Goal: Task Accomplishment & Management: Complete application form

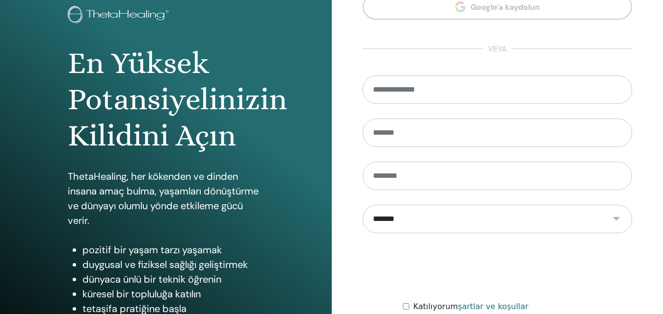
scroll to position [157, 0]
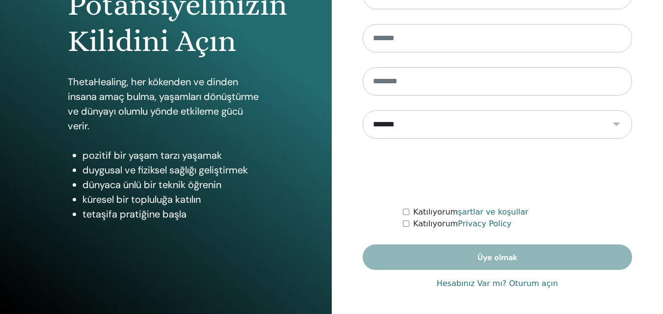
type input "**********"
click at [503, 284] on link "Hesabınız Var mı? Oturum açın" at bounding box center [497, 284] width 121 height 12
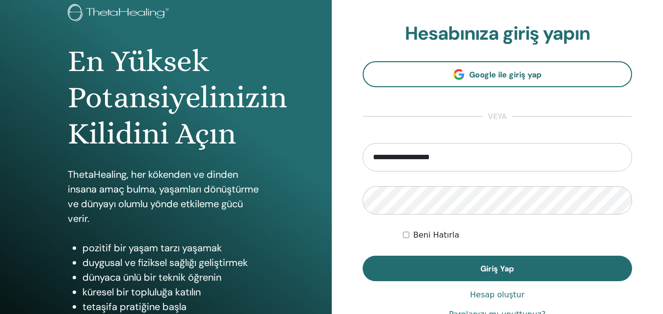
scroll to position [147, 0]
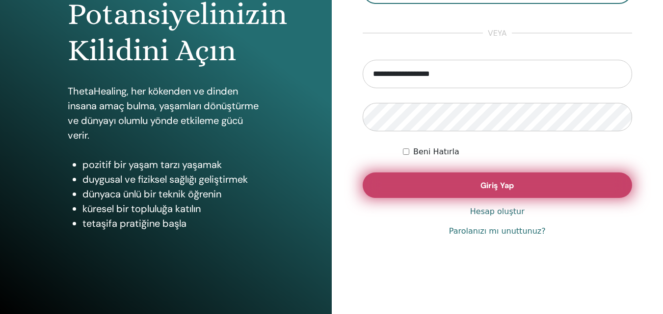
click at [495, 187] on span "Giriş Yap" at bounding box center [496, 186] width 33 height 10
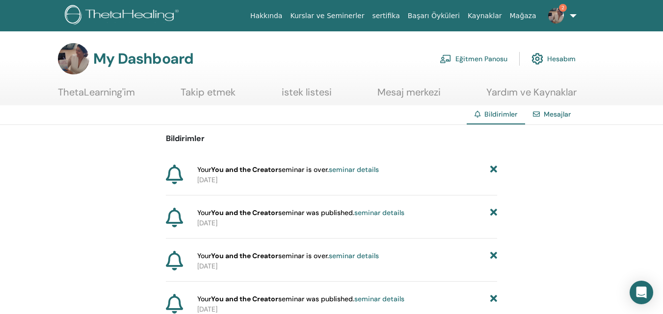
click at [482, 61] on link "Eğitmen Panosu" at bounding box center [474, 59] width 68 height 22
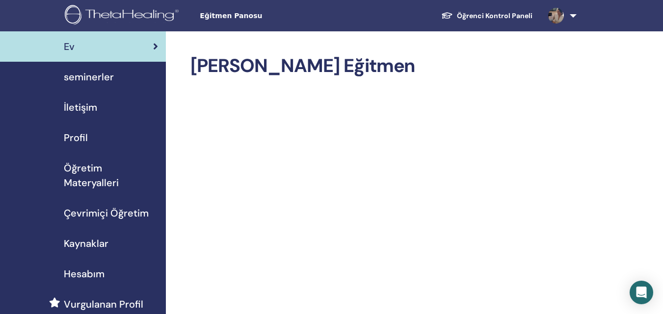
click at [104, 76] on span "seminerler" at bounding box center [89, 77] width 50 height 15
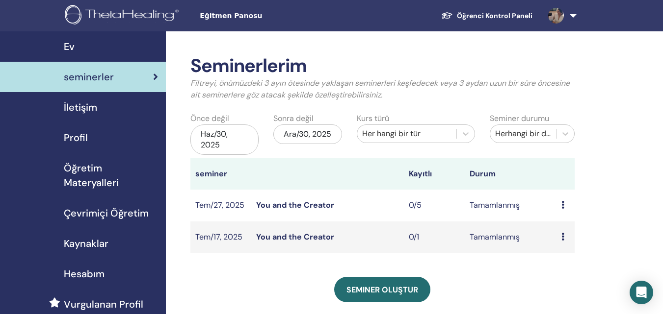
click at [203, 201] on td "Tem/27, 2025" at bounding box center [220, 206] width 61 height 32
click at [280, 208] on link "You and the Creator" at bounding box center [295, 205] width 78 height 10
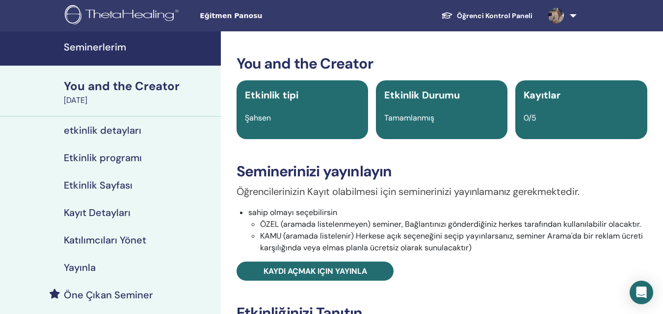
click at [87, 42] on h4 "Seminerlerim" at bounding box center [139, 47] width 151 height 12
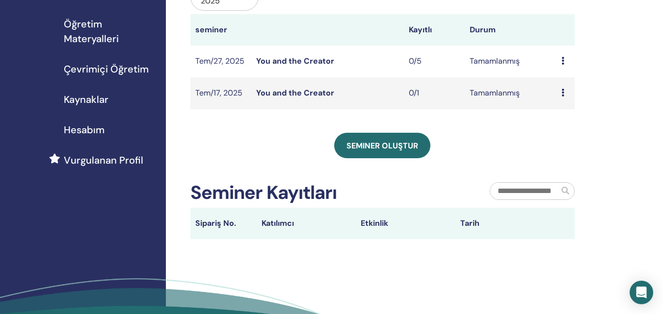
scroll to position [147, 0]
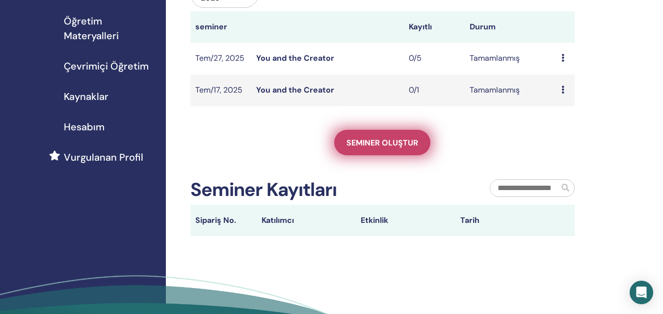
click at [375, 141] on span "Seminer oluştur" at bounding box center [382, 143] width 72 height 10
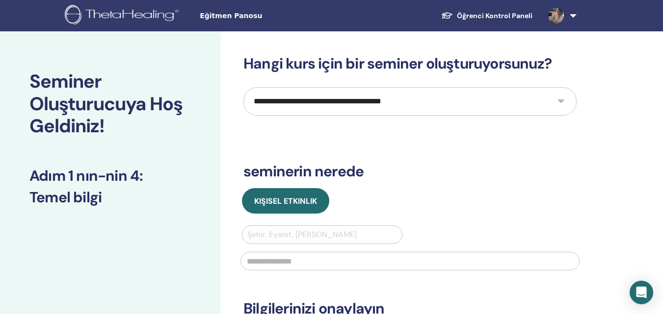
click at [326, 104] on select "**********" at bounding box center [409, 101] width 333 height 28
select select "*"
click at [243, 87] on select "**********" at bounding box center [409, 101] width 333 height 28
drag, startPoint x: 253, startPoint y: 100, endPoint x: 291, endPoint y: 100, distance: 38.8
click at [291, 100] on select "**********" at bounding box center [409, 101] width 333 height 28
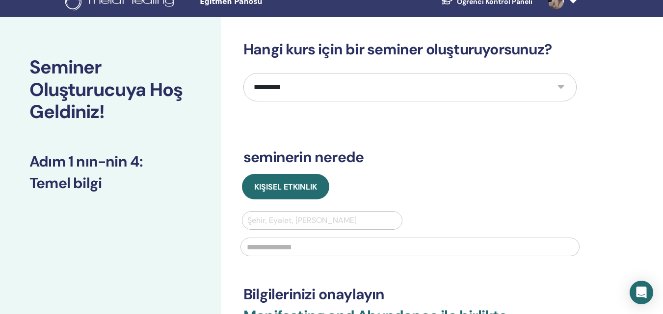
scroll to position [98, 0]
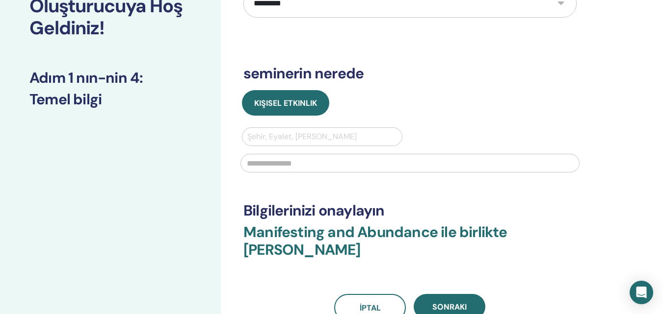
click at [279, 134] on div at bounding box center [322, 137] width 150 height 14
click at [390, 109] on div "Kişisel Etkinlik" at bounding box center [410, 103] width 348 height 26
click at [318, 163] on input "text" at bounding box center [409, 163] width 339 height 19
type input "**********"
click at [488, 99] on div "Kişisel Etkinlik" at bounding box center [410, 103] width 348 height 26
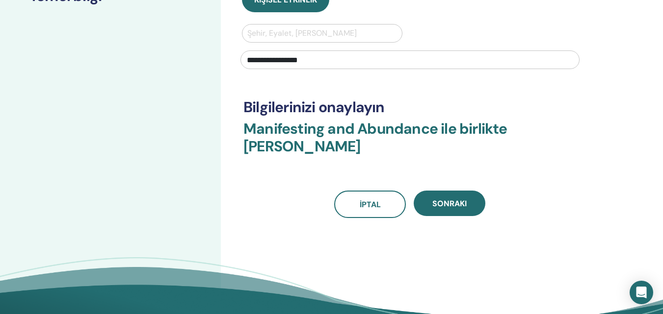
scroll to position [245, 0]
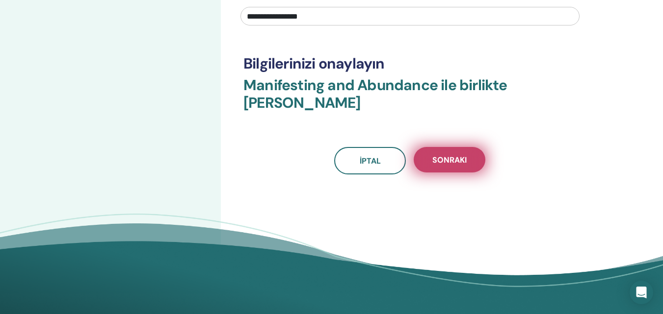
click at [443, 159] on span "Sonraki" at bounding box center [449, 160] width 34 height 10
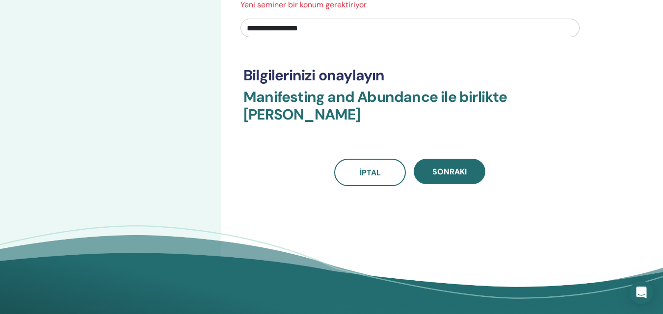
scroll to position [98, 0]
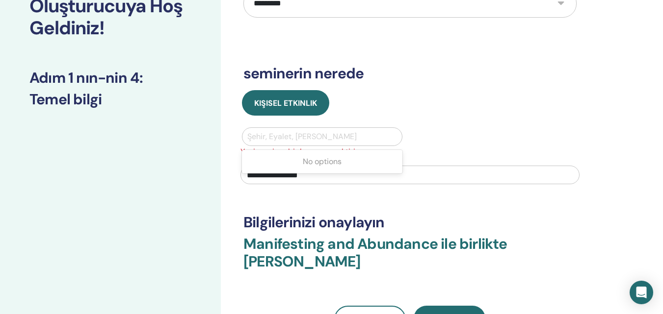
click at [276, 138] on div at bounding box center [322, 137] width 150 height 14
type input "***"
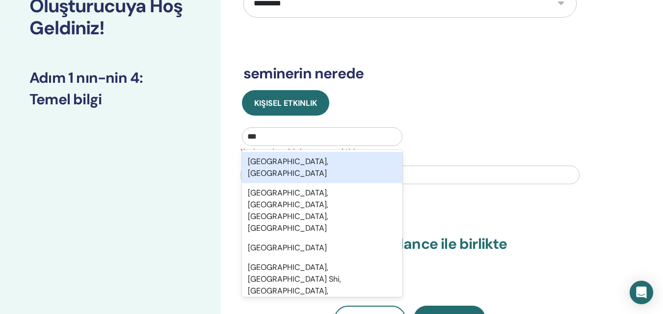
click at [282, 165] on div "Istanbul, TUR" at bounding box center [322, 167] width 160 height 31
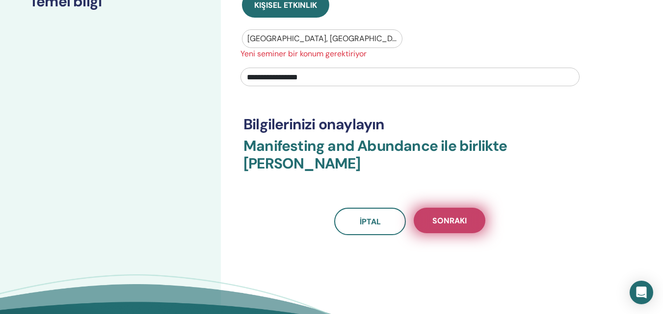
click at [454, 229] on button "Sonraki" at bounding box center [450, 221] width 72 height 26
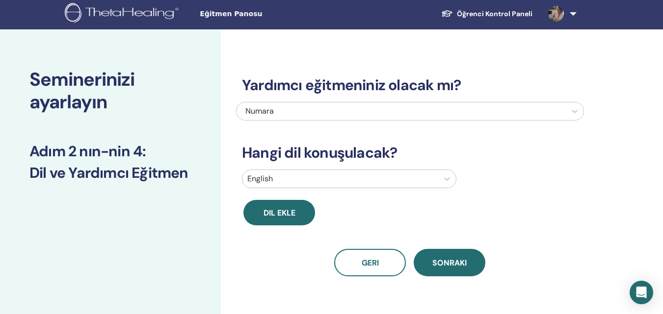
scroll to position [0, 0]
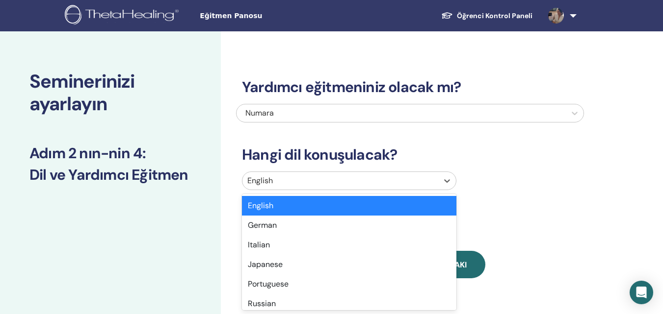
click at [279, 178] on div at bounding box center [340, 181] width 186 height 14
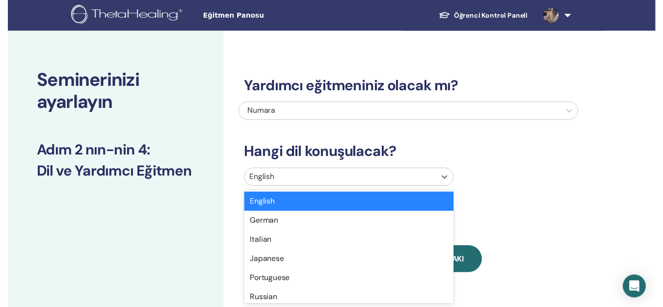
scroll to position [31, 0]
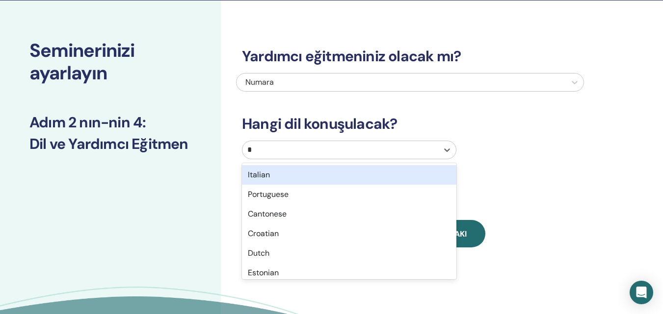
type input "**"
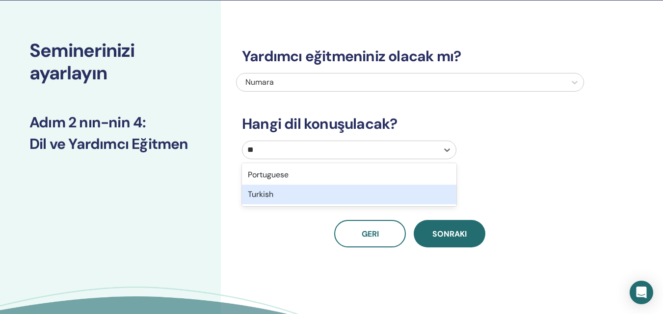
click at [289, 192] on div "Turkish" at bounding box center [349, 195] width 214 height 20
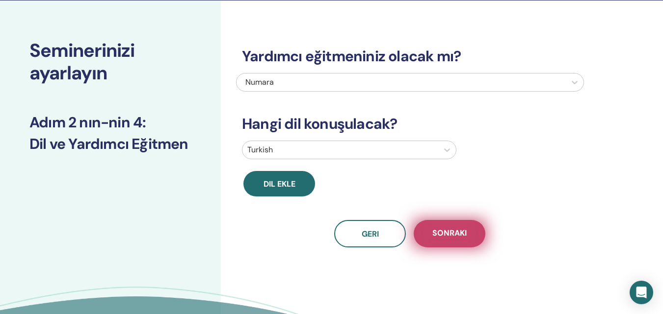
click at [474, 239] on button "Sonraki" at bounding box center [450, 233] width 72 height 27
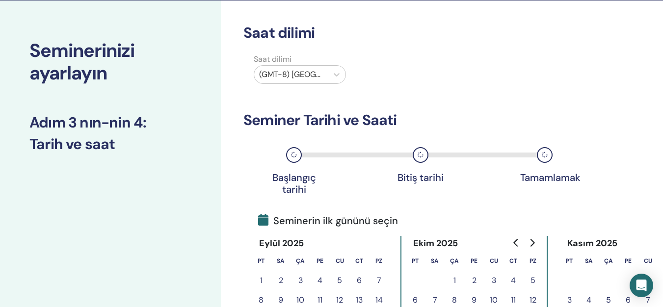
click at [298, 76] on div at bounding box center [291, 75] width 64 height 14
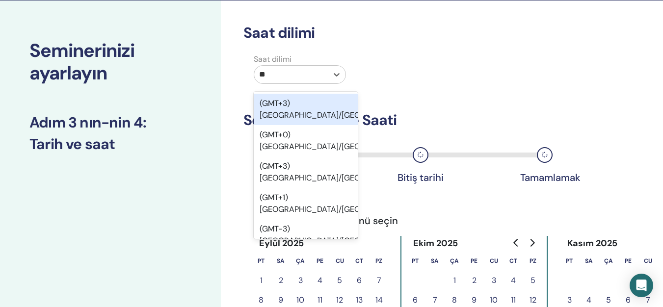
type input "***"
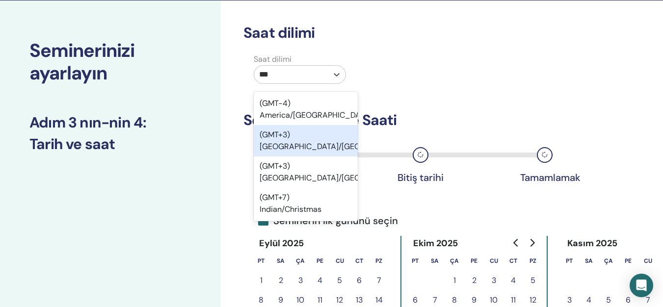
click at [325, 139] on div "(GMT+3) Asia/Istanbul" at bounding box center [306, 140] width 104 height 31
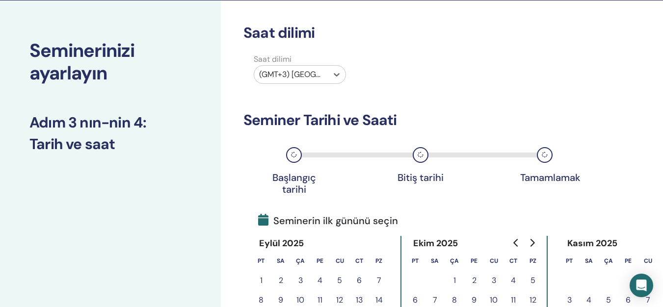
scroll to position [178, 0]
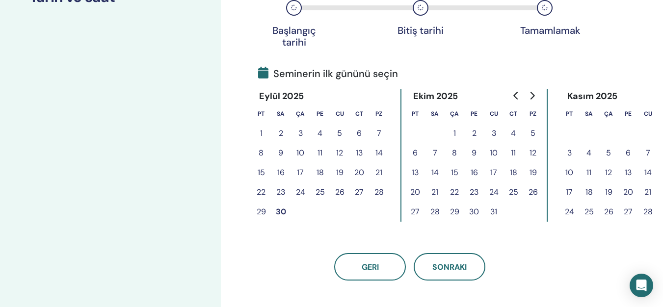
click at [275, 211] on button "30" at bounding box center [281, 212] width 20 height 20
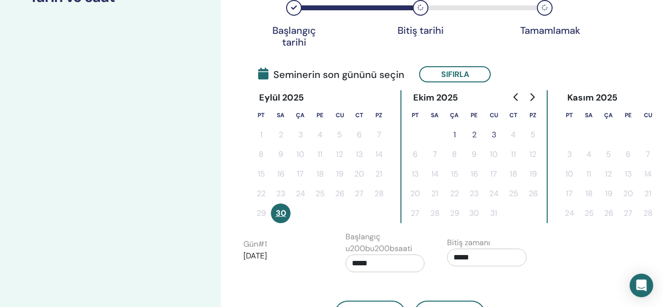
click at [497, 131] on button "3" at bounding box center [494, 135] width 20 height 20
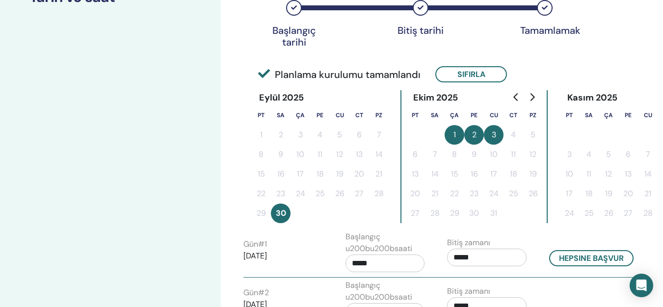
click at [456, 133] on button "1" at bounding box center [455, 135] width 20 height 20
click at [280, 210] on button "30" at bounding box center [281, 214] width 20 height 20
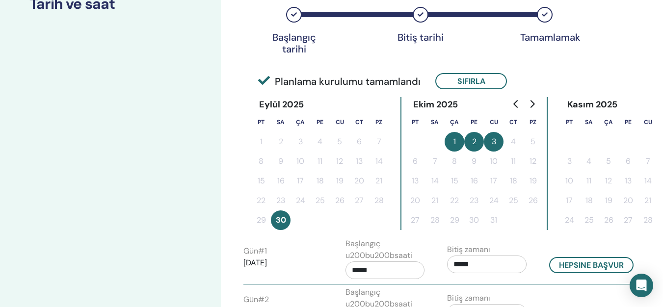
scroll to position [80, 0]
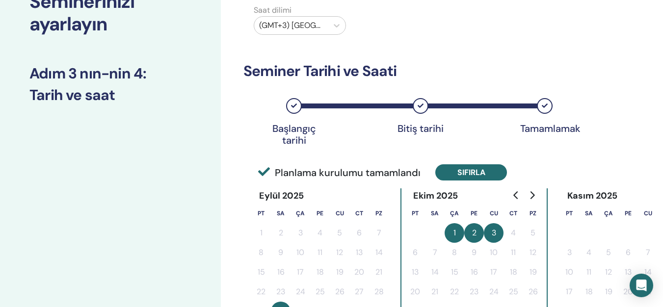
click at [466, 168] on button "Sıfırla" at bounding box center [471, 172] width 72 height 16
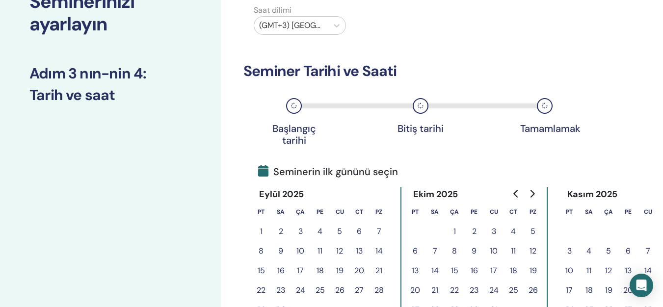
click at [453, 225] on button "1" at bounding box center [455, 232] width 20 height 20
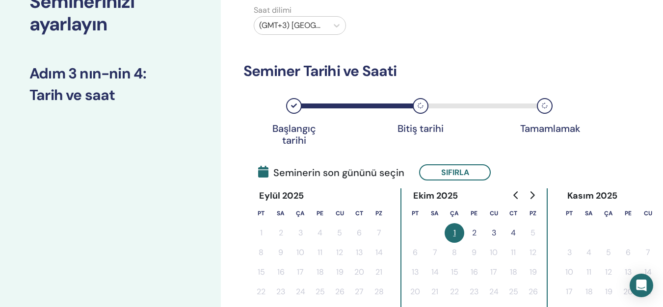
click at [514, 227] on button "4" at bounding box center [513, 233] width 20 height 20
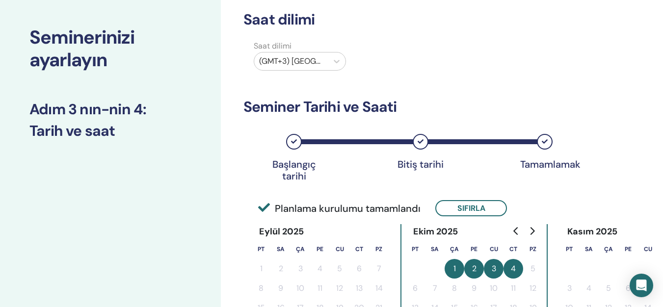
scroll to position [0, 0]
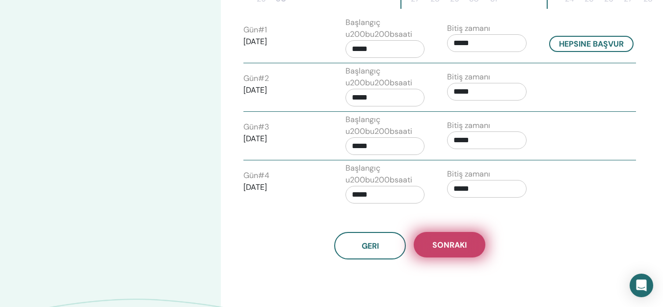
click at [442, 247] on span "Sonraki" at bounding box center [449, 245] width 34 height 10
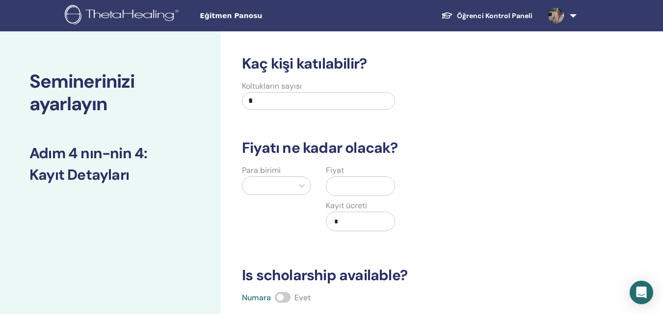
click at [287, 104] on input "*" at bounding box center [318, 101] width 153 height 18
click at [248, 126] on div "Kaç kişi katılabilir? Koltukların sayısı * Fiyatı ne kadar olacak? Para birimi …" at bounding box center [410, 251] width 348 height 392
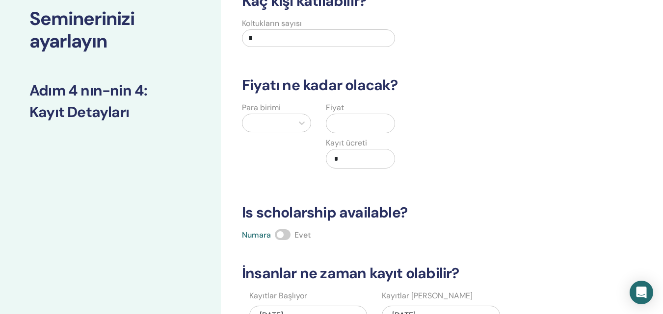
scroll to position [147, 0]
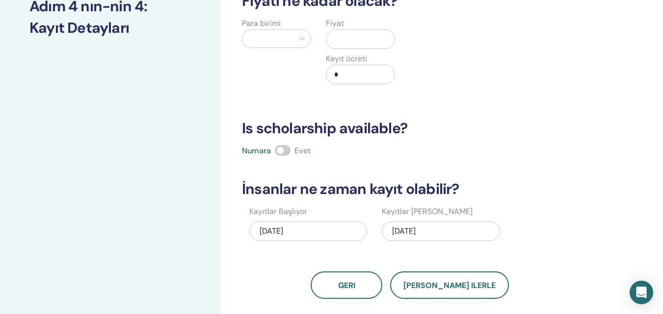
click at [268, 36] on div at bounding box center [267, 39] width 41 height 14
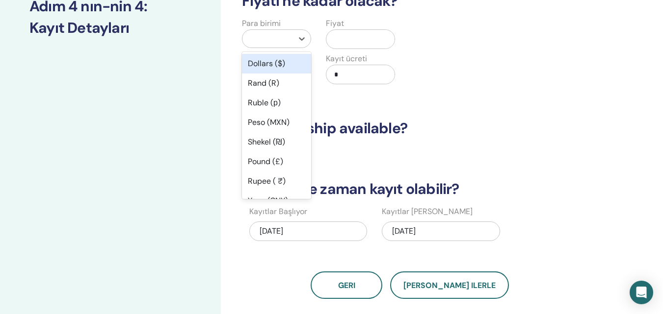
click at [274, 65] on div "Dollars ($)" at bounding box center [276, 64] width 69 height 20
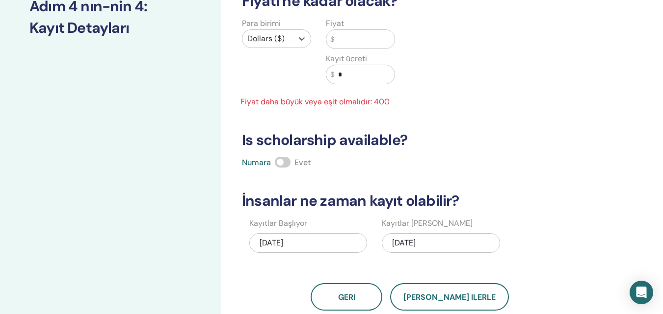
click at [363, 42] on input "text" at bounding box center [364, 39] width 60 height 19
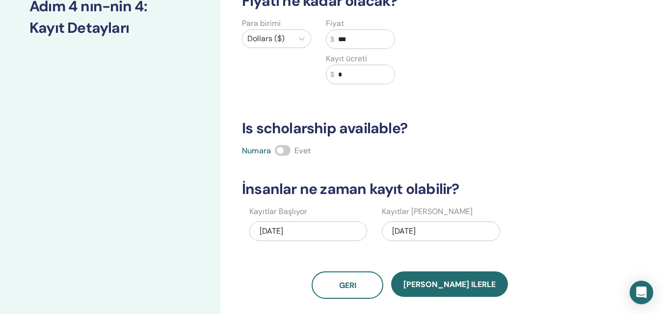
type input "***"
click at [356, 77] on input "*" at bounding box center [364, 74] width 60 height 19
type input "***"
click at [278, 89] on div "Para birimi Dollars ($)" at bounding box center [277, 57] width 84 height 78
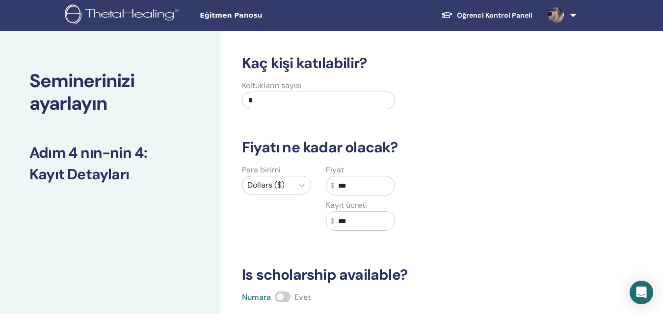
scroll to position [0, 0]
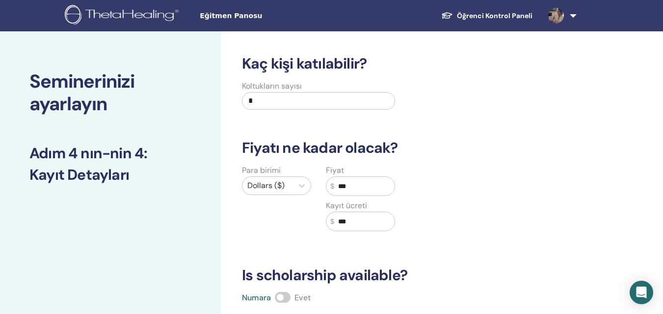
click at [376, 189] on input "***" at bounding box center [364, 186] width 60 height 19
click at [404, 174] on div "Para birimi Dollars ($) Fiyat $ *** Kayıt ücreti $ ***" at bounding box center [403, 204] width 348 height 78
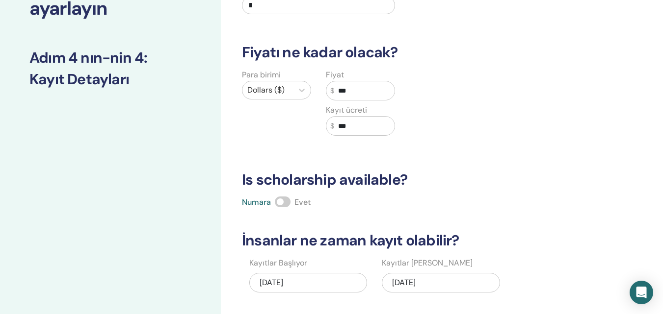
scroll to position [147, 0]
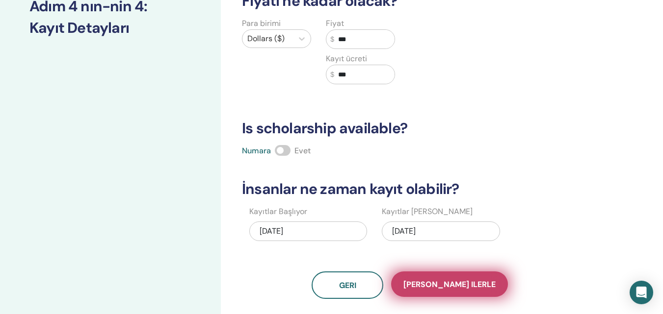
click at [454, 286] on span "Kaydet ilerle" at bounding box center [449, 285] width 92 height 10
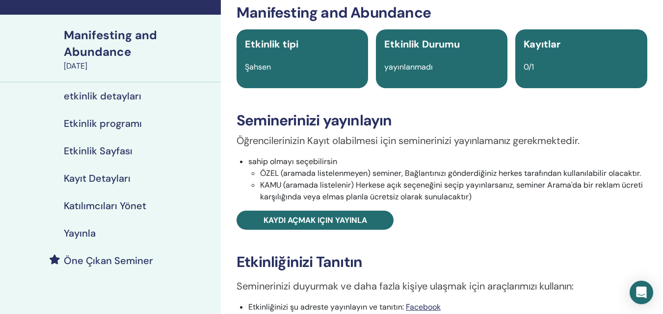
scroll to position [49, 0]
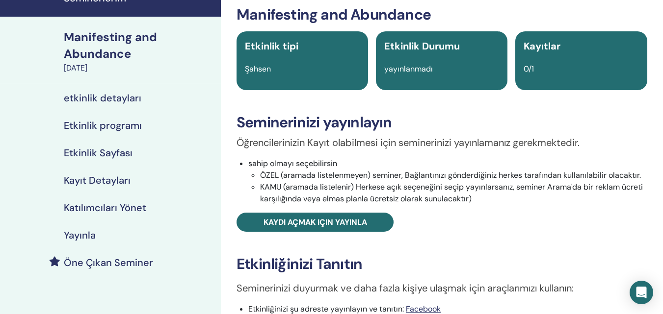
click at [79, 94] on h4 "etkinlik detayları" at bounding box center [103, 98] width 78 height 12
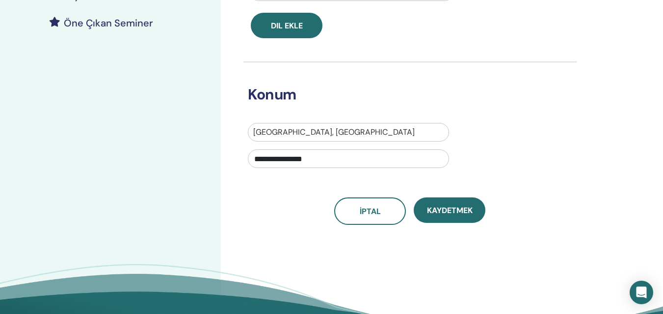
scroll to position [392, 0]
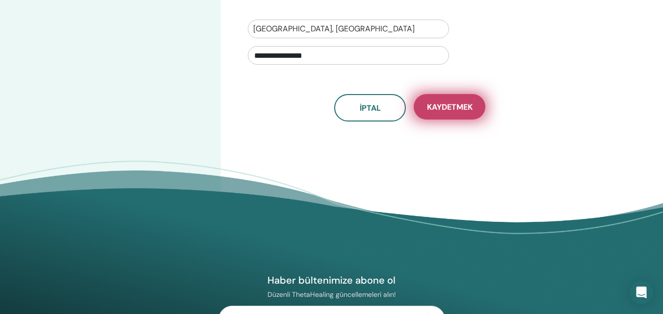
click at [464, 110] on span "Kaydetmek" at bounding box center [450, 107] width 46 height 10
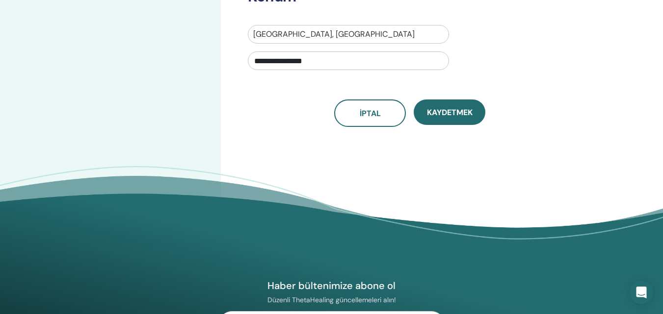
scroll to position [392, 0]
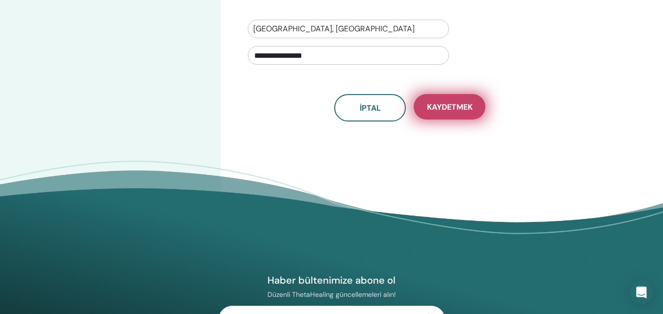
click at [447, 110] on span "Kaydetmek" at bounding box center [450, 107] width 46 height 10
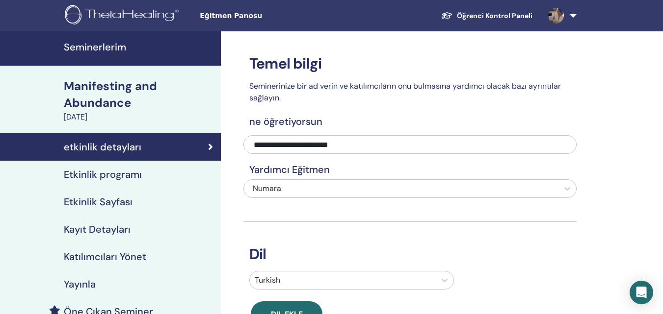
click at [93, 183] on link "Etkinlik programı" at bounding box center [110, 174] width 221 height 27
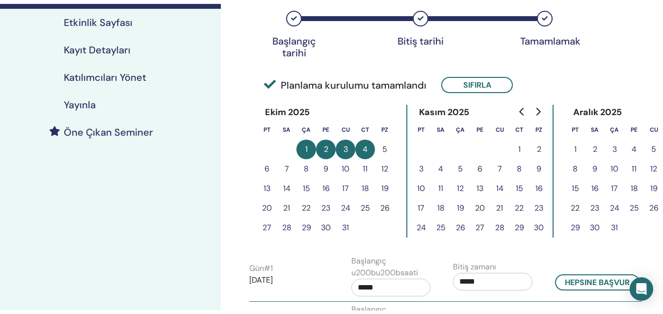
scroll to position [98, 0]
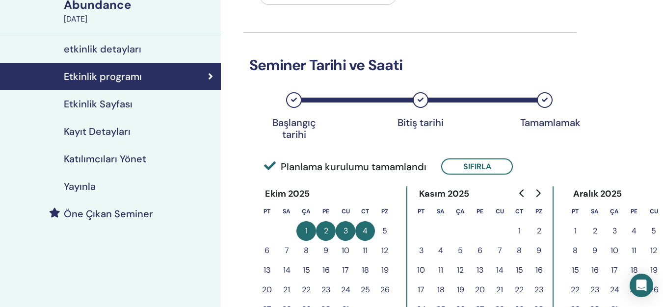
click at [93, 104] on h4 "Etkinlik Sayfası" at bounding box center [98, 104] width 69 height 12
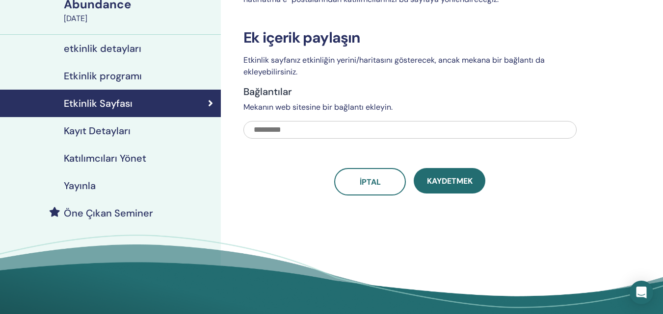
scroll to position [98, 0]
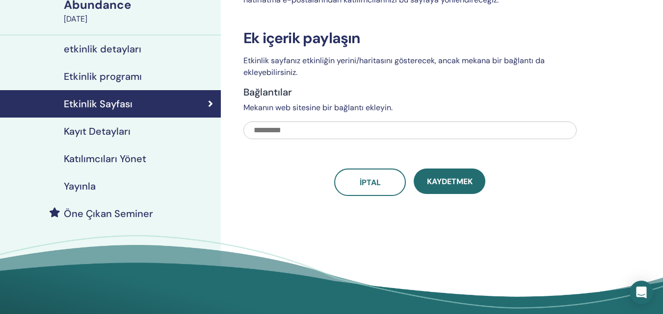
click at [99, 127] on h4 "Kayıt Detayları" at bounding box center [97, 132] width 67 height 12
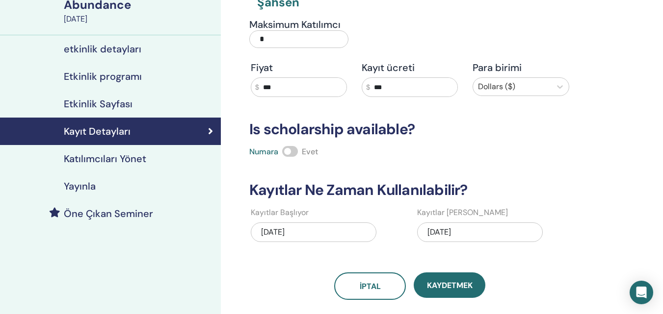
click at [454, 234] on div "10/04/2025" at bounding box center [480, 233] width 126 height 20
click at [553, 265] on div "Kayıt Detayları Tip Şahsen Maksimum Katılımcı * Fiyat $ *** Kayıt ücreti $ *** …" at bounding box center [409, 116] width 333 height 367
click at [115, 185] on div "Yayınla" at bounding box center [110, 187] width 205 height 12
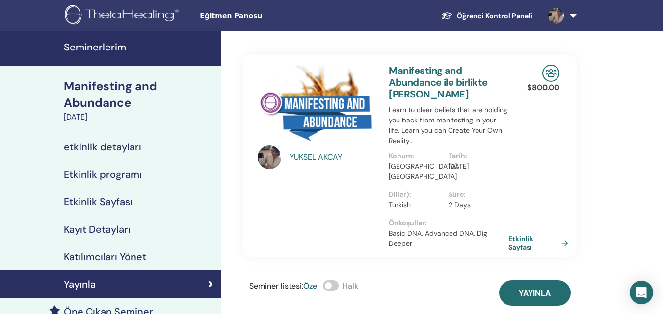
scroll to position [147, 0]
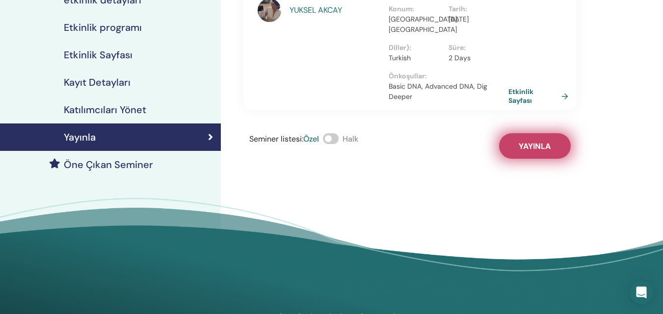
click at [508, 143] on button "Yayınla" at bounding box center [535, 146] width 72 height 26
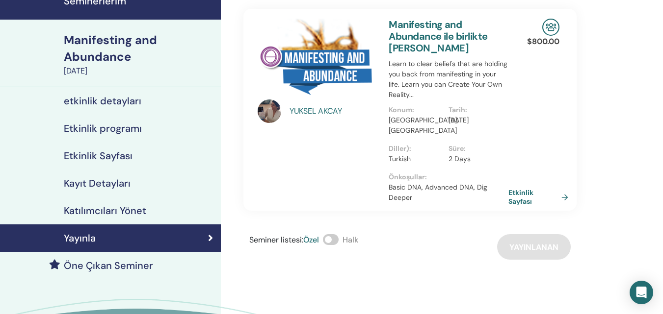
scroll to position [0, 0]
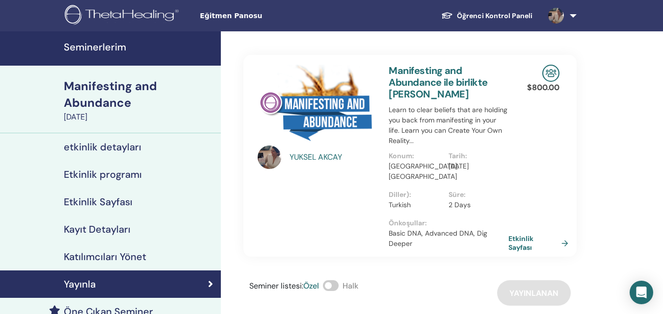
click at [96, 86] on div "Manifesting and Abundance" at bounding box center [139, 94] width 151 height 33
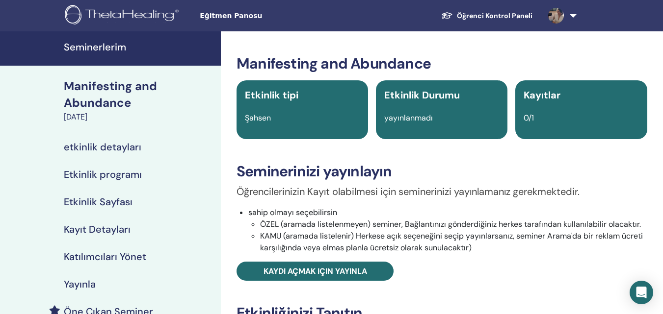
click at [572, 16] on link at bounding box center [560, 15] width 40 height 31
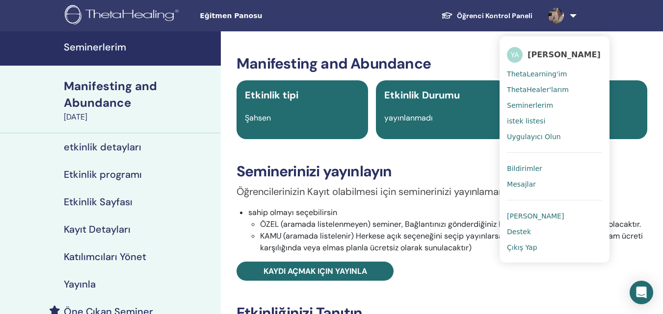
click at [521, 249] on span "Çıkış Yap" at bounding box center [522, 247] width 30 height 9
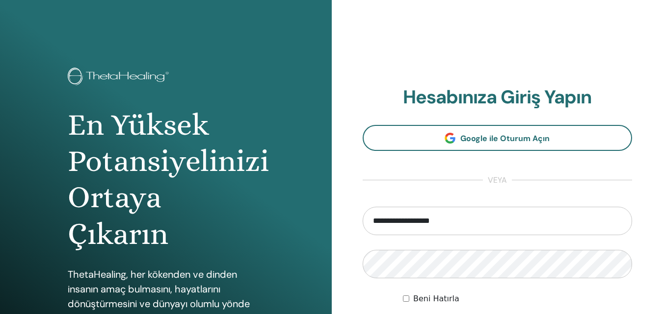
click at [475, 224] on input "**********" at bounding box center [498, 221] width 270 height 28
type input "**********"
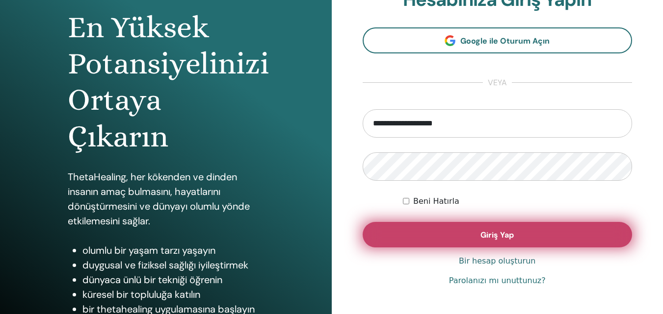
scroll to position [98, 0]
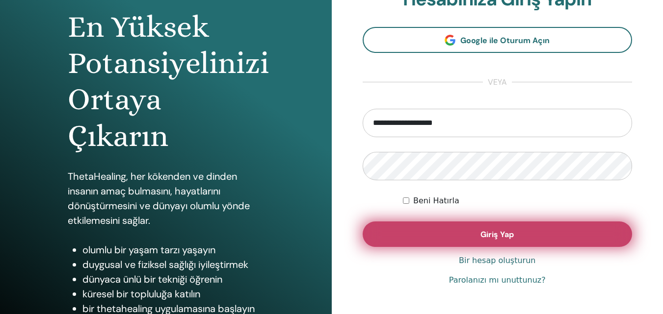
click at [419, 231] on button "Giriş Yap" at bounding box center [498, 235] width 270 height 26
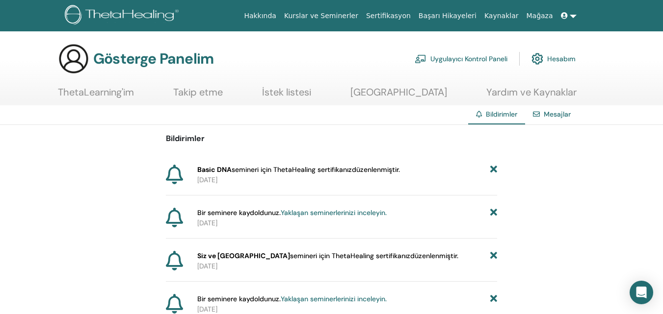
click at [562, 14] on icon at bounding box center [564, 15] width 7 height 7
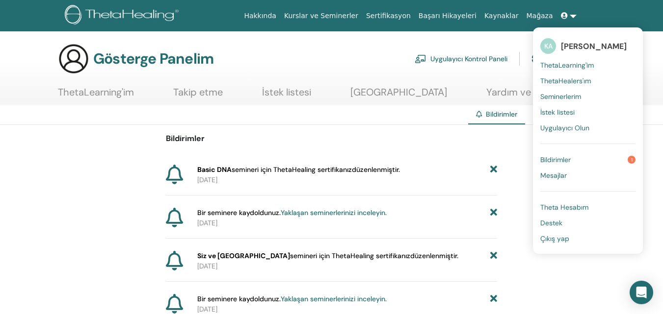
click at [551, 235] on font "Çıkış yap" at bounding box center [554, 239] width 29 height 9
